Goal: Task Accomplishment & Management: Manage account settings

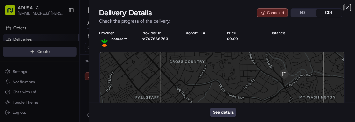
click at [347, 8] on icon "button" at bounding box center [347, 7] width 3 height 3
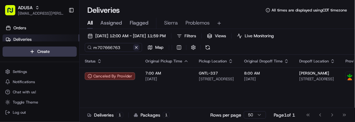
click at [138, 47] on button at bounding box center [136, 47] width 6 height 6
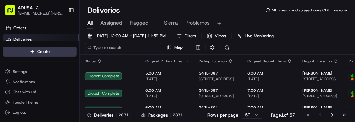
click at [99, 48] on input at bounding box center [123, 47] width 76 height 9
paste input "m707495717"
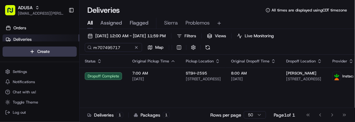
click at [332, 20] on div "All Assigned Flagged Sierra Problemos" at bounding box center [217, 23] width 275 height 11
drag, startPoint x: 129, startPoint y: 47, endPoint x: 79, endPoint y: 46, distance: 49.7
click at [79, 46] on div "ADUSA sierra.centeno@adusa.com Toggle Sidebar Orders Deliveries Providers Nash …" at bounding box center [177, 61] width 355 height 122
paste input "8054398"
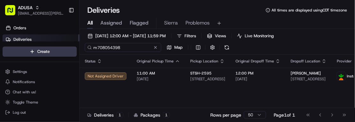
type input "m708054398"
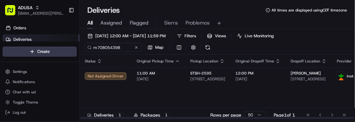
click at [331, 89] on div "Status Original Pickup Time Pickup Location Original Dropoff Time Dropoff Locat…" at bounding box center [236, 87] width 312 height 65
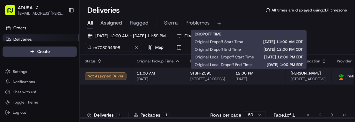
click at [270, 78] on span "[DATE]" at bounding box center [257, 78] width 45 height 5
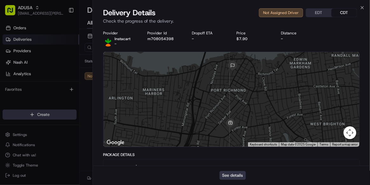
click at [237, 122] on button "See details" at bounding box center [233, 175] width 26 height 9
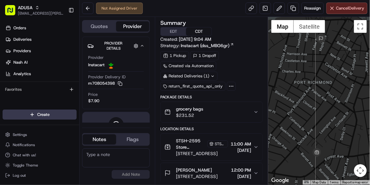
click at [120, 155] on textarea at bounding box center [116, 157] width 68 height 19
type textarea "fraud cancel confirmed with store"
click at [129, 177] on button "Add Note" at bounding box center [131, 174] width 38 height 9
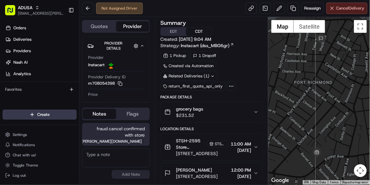
click at [343, 9] on span "Cancel Delivery" at bounding box center [351, 8] width 28 height 6
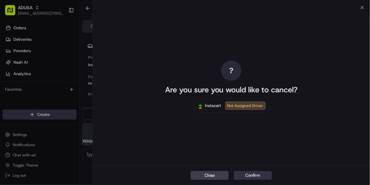
click at [255, 174] on button "Confirm" at bounding box center [253, 175] width 38 height 9
